Goal: Task Accomplishment & Management: Use online tool/utility

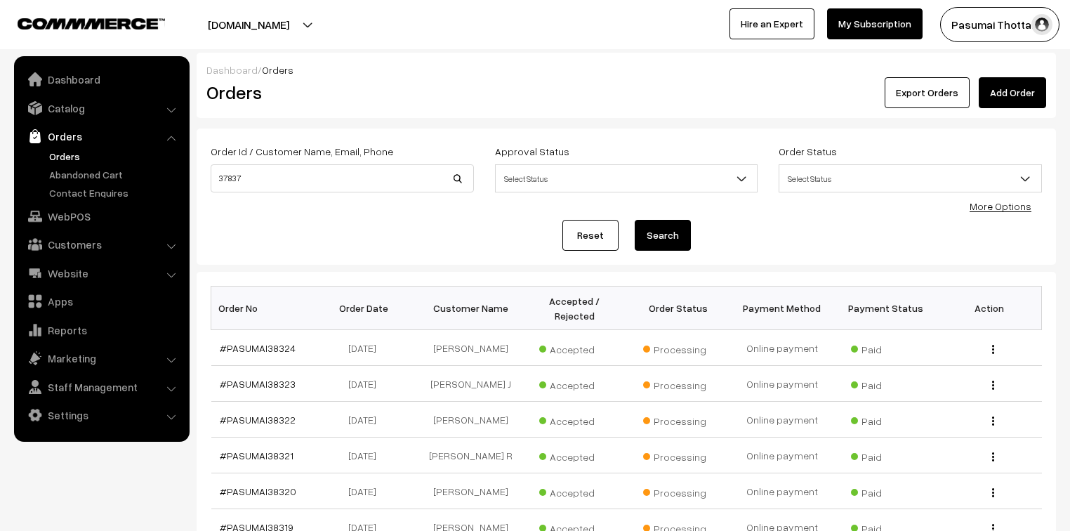
type input "37837"
click at [635, 220] on button "Search" at bounding box center [663, 235] width 56 height 31
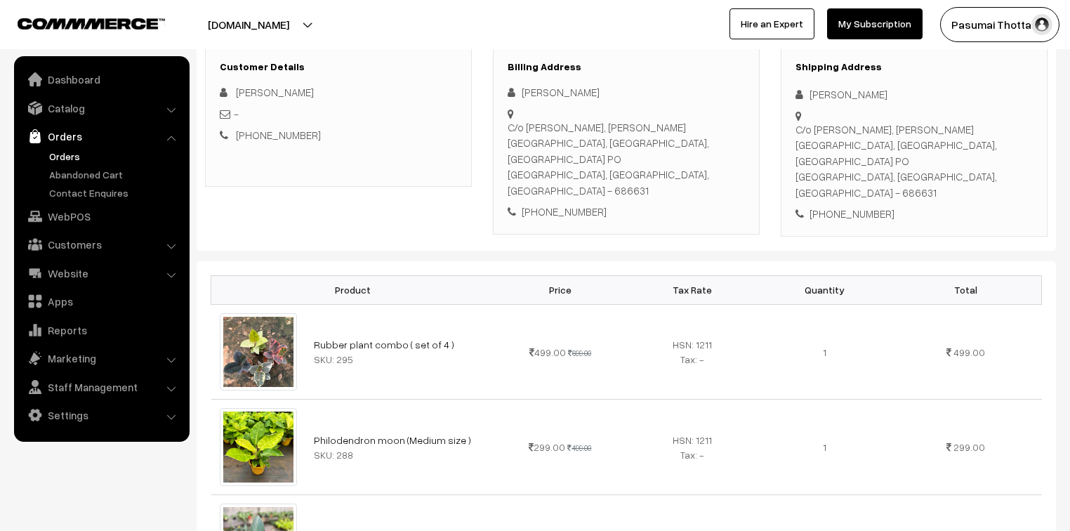
scroll to position [112, 0]
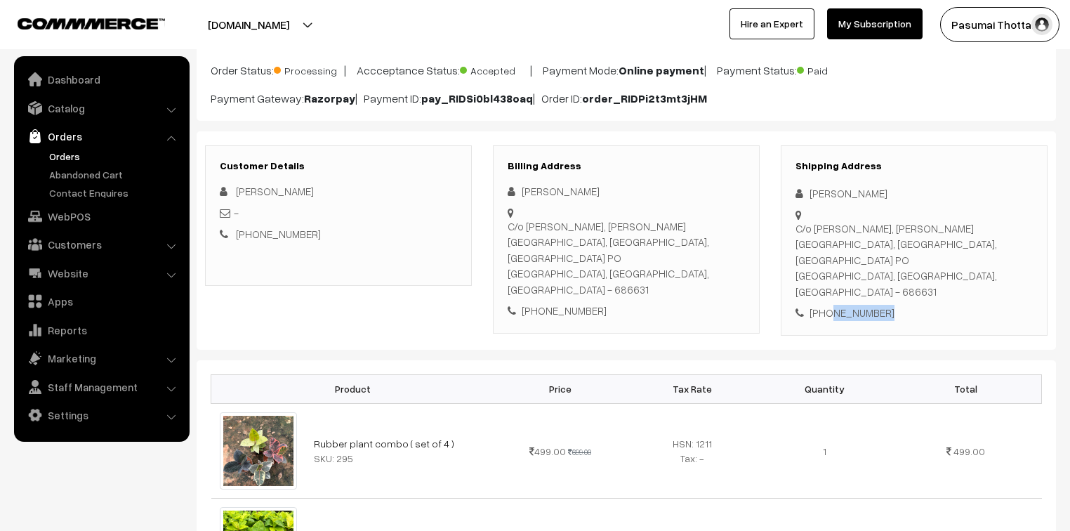
drag, startPoint x: 828, startPoint y: 283, endPoint x: 897, endPoint y: 280, distance: 69.5
click at [897, 305] on div "[PHONE_NUMBER]" at bounding box center [913, 313] width 237 height 16
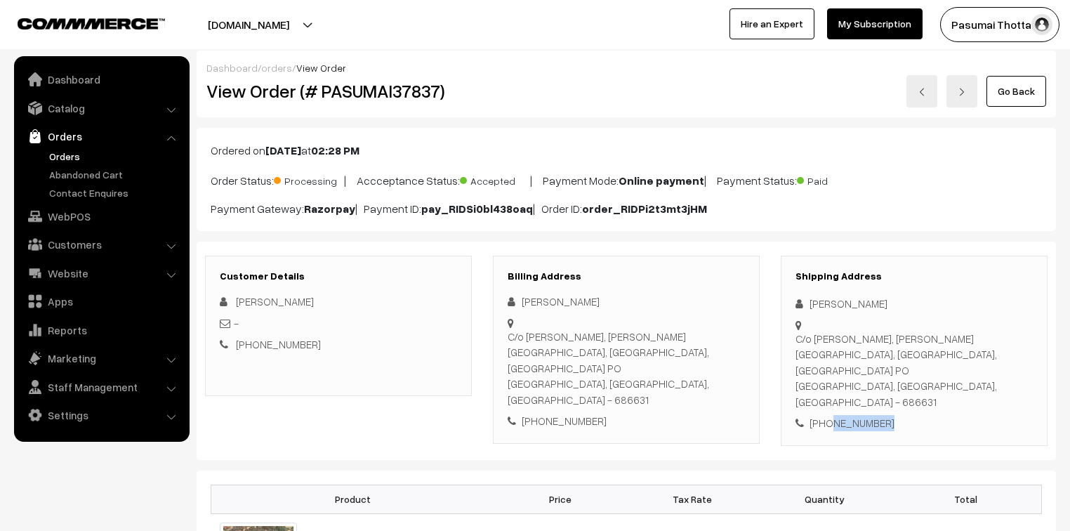
scroll to position [0, 0]
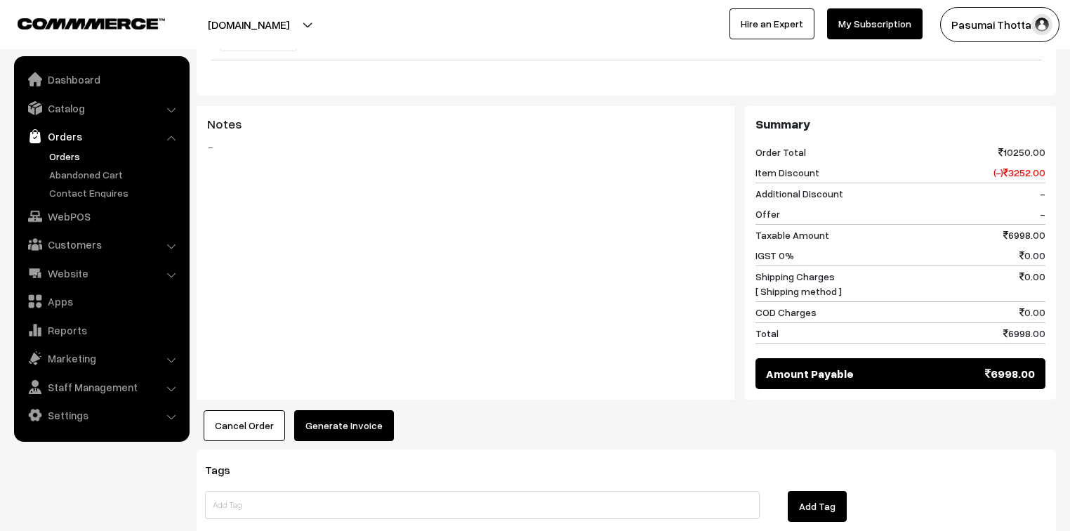
click at [357, 410] on button "Generate Invoice" at bounding box center [344, 425] width 100 height 31
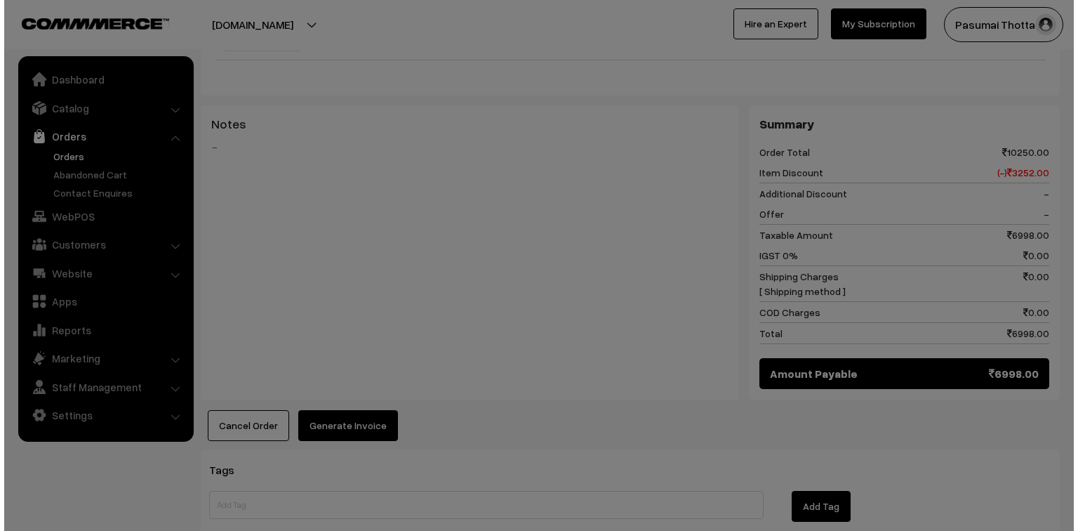
scroll to position [2093, 0]
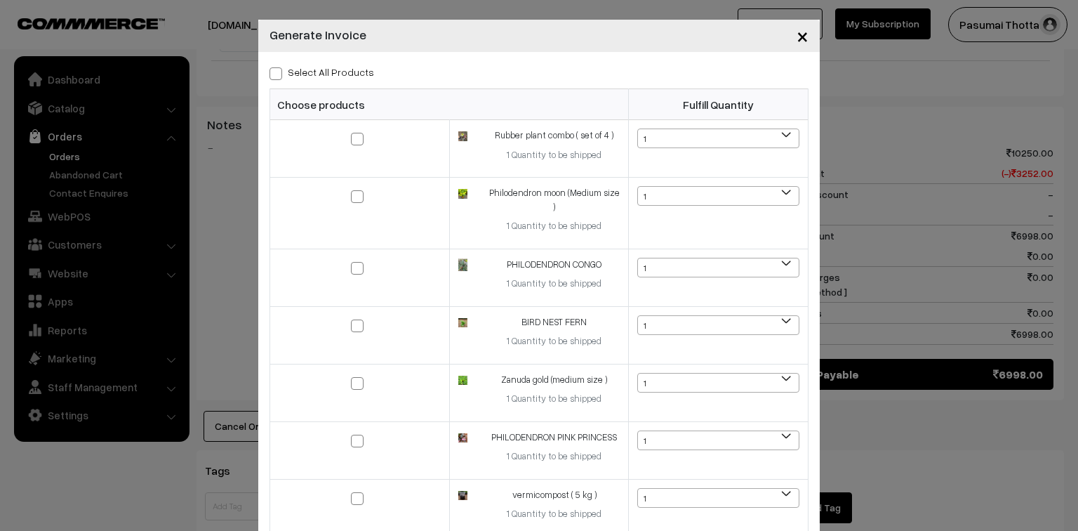
click at [340, 70] on label "Select All Products" at bounding box center [322, 72] width 105 height 15
click at [279, 70] on input "Select All Products" at bounding box center [274, 71] width 9 height 9
checkbox input "true"
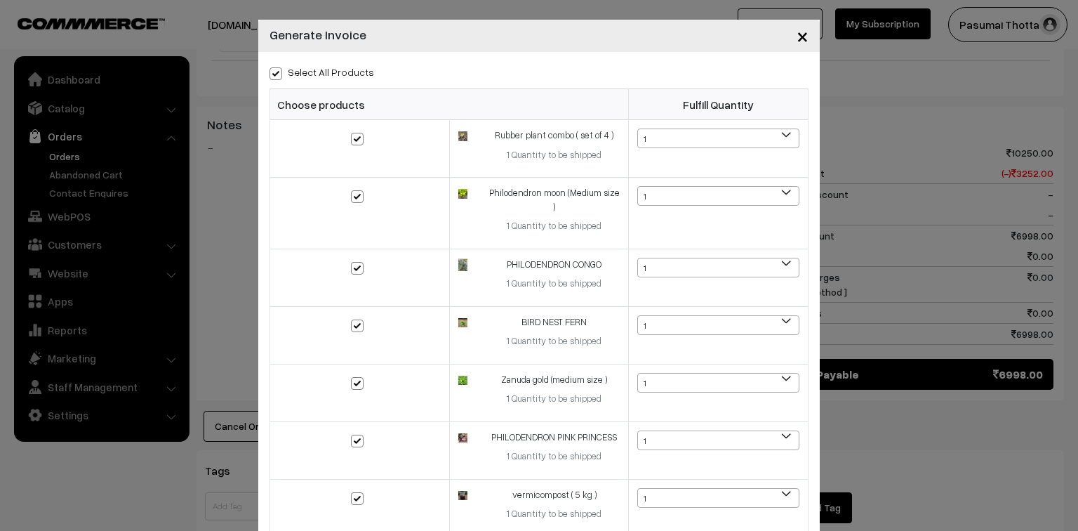
checkbox input "true"
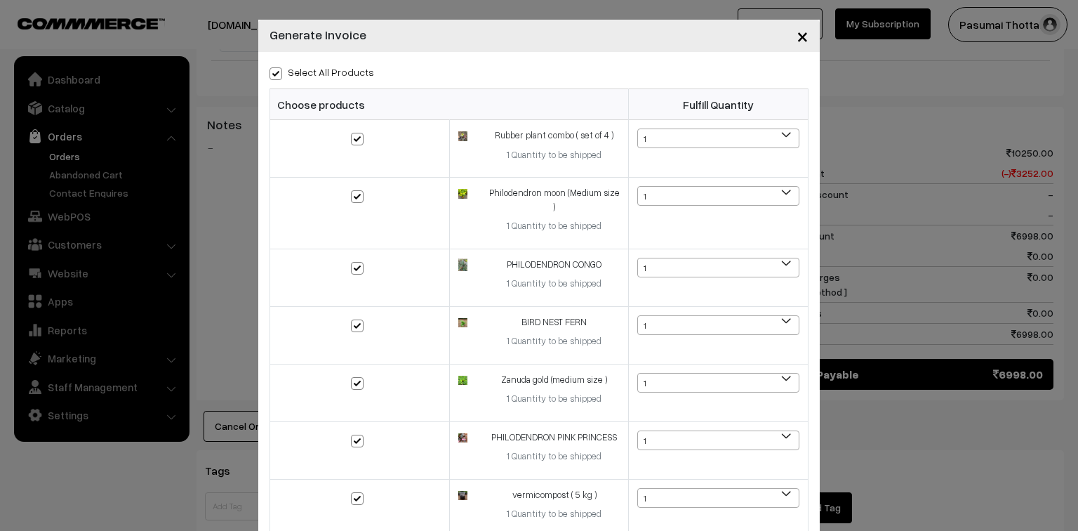
checkbox input "true"
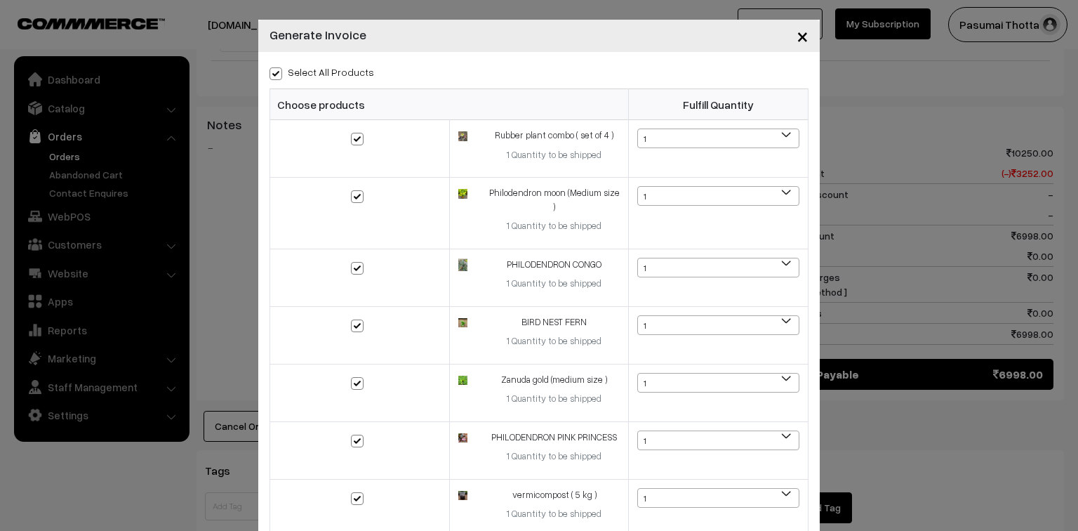
checkbox input "true"
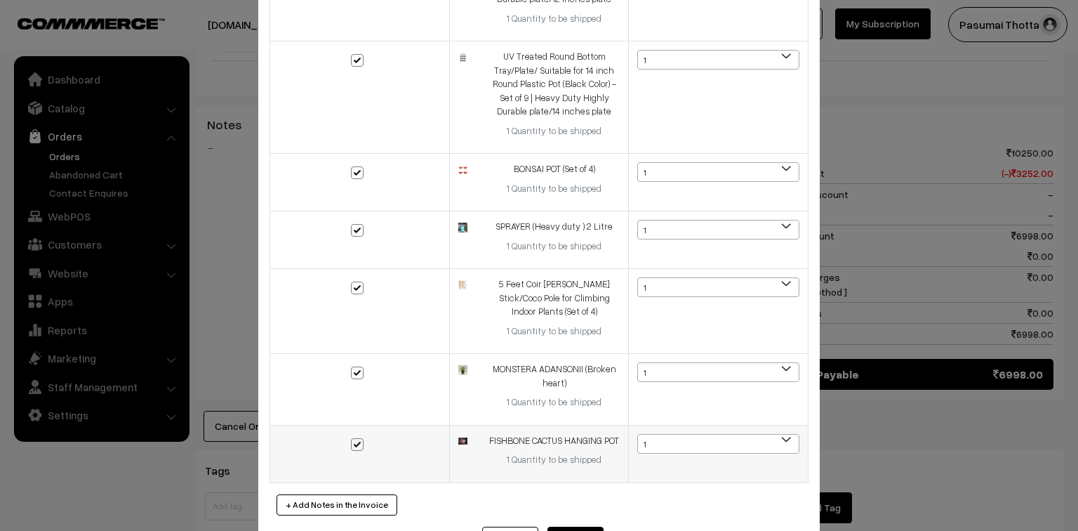
scroll to position [903, 0]
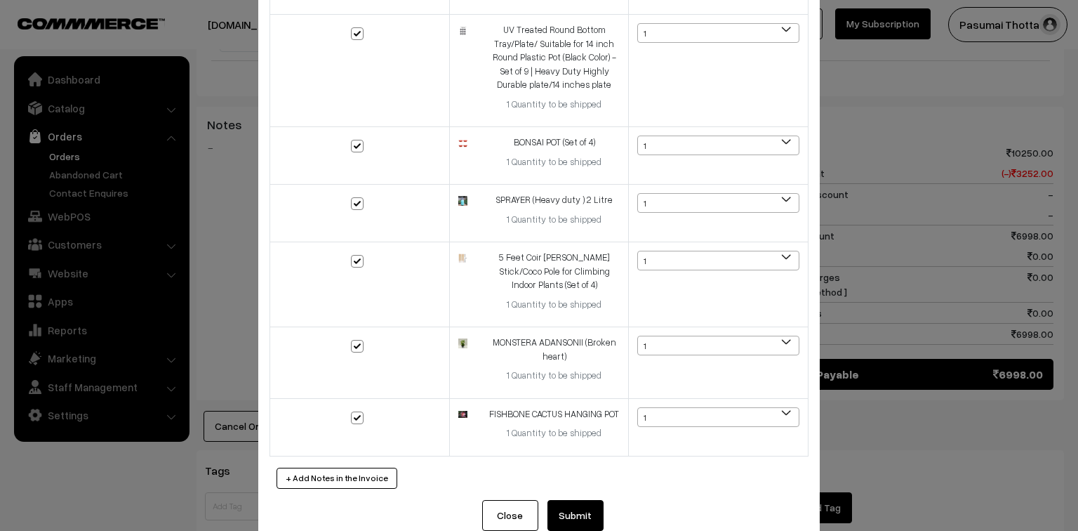
click at [562, 500] on button "Submit" at bounding box center [575, 515] width 56 height 31
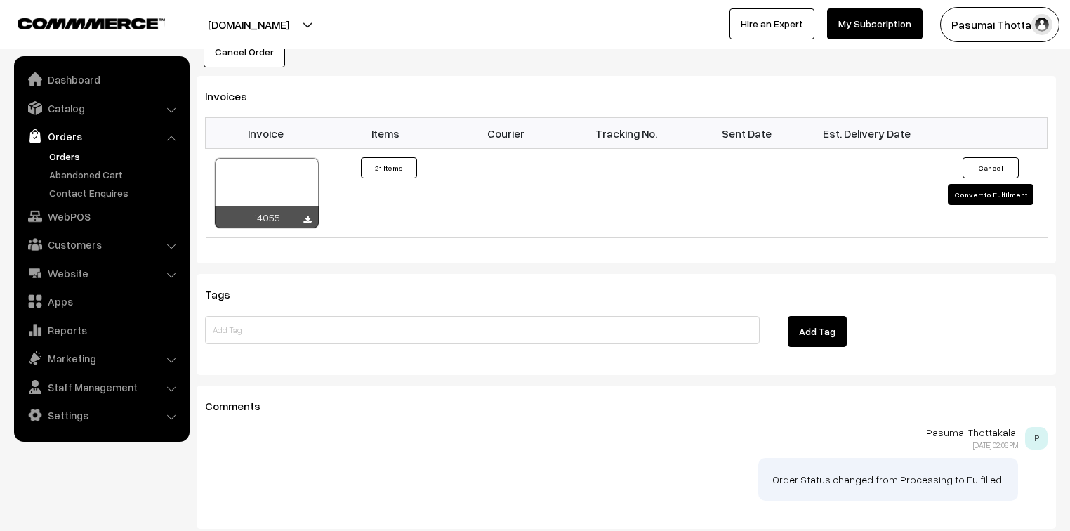
scroll to position [2504, 0]
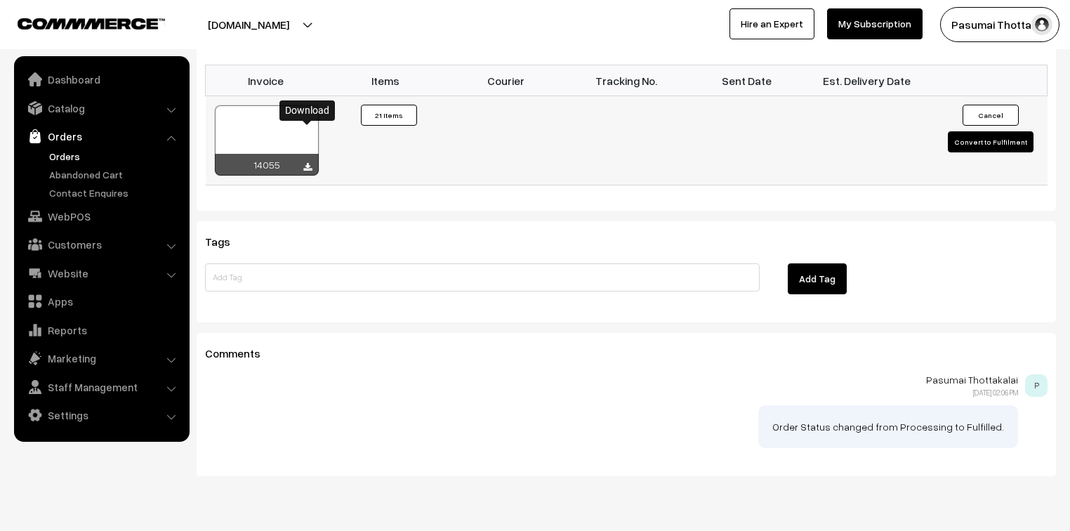
click at [303, 163] on icon at bounding box center [307, 167] width 8 height 9
